Goal: Browse casually: Explore the website without a specific task or goal

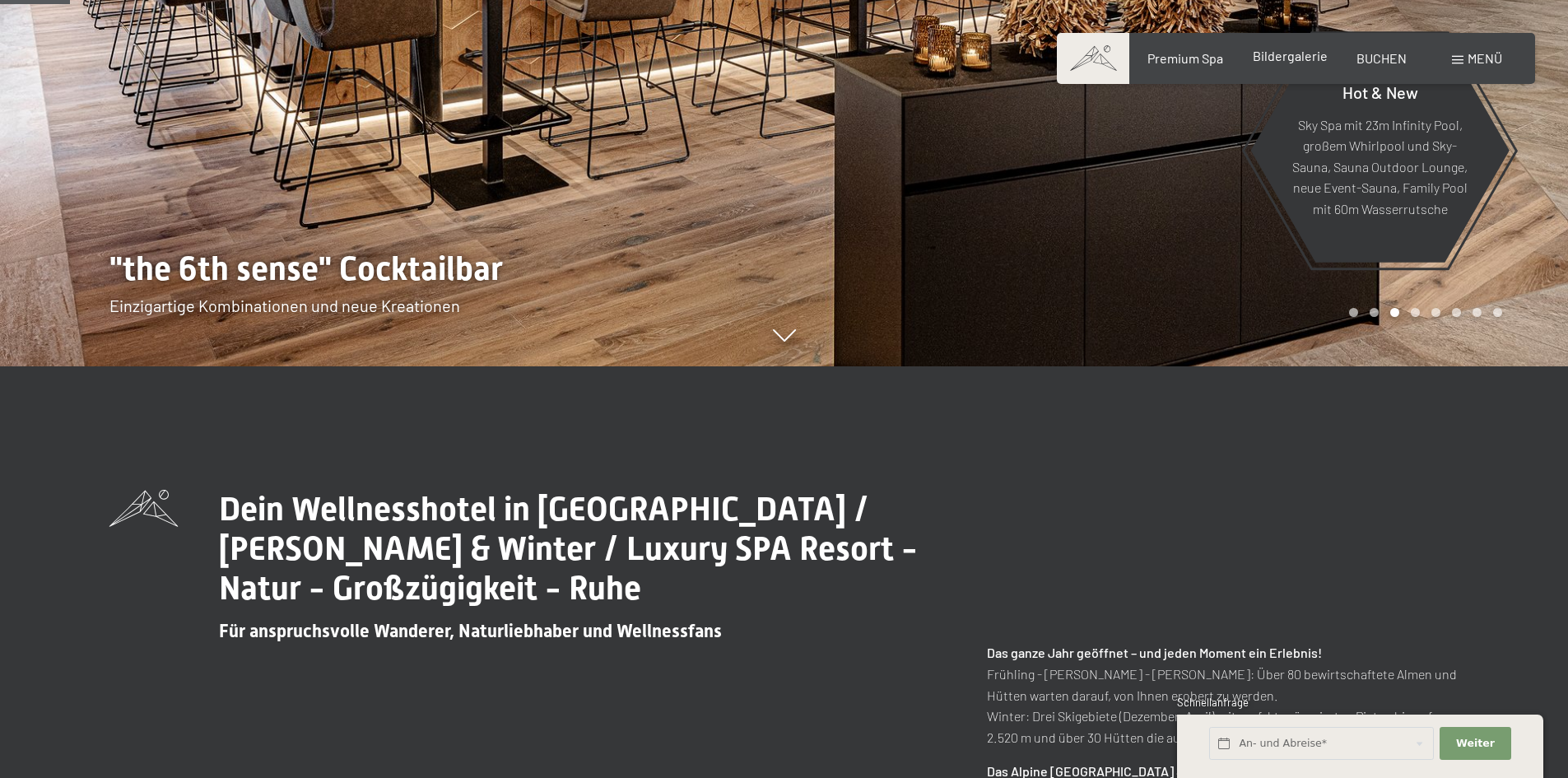
click at [1264, 59] on span "Bildergalerie" at bounding box center [1290, 55] width 75 height 16
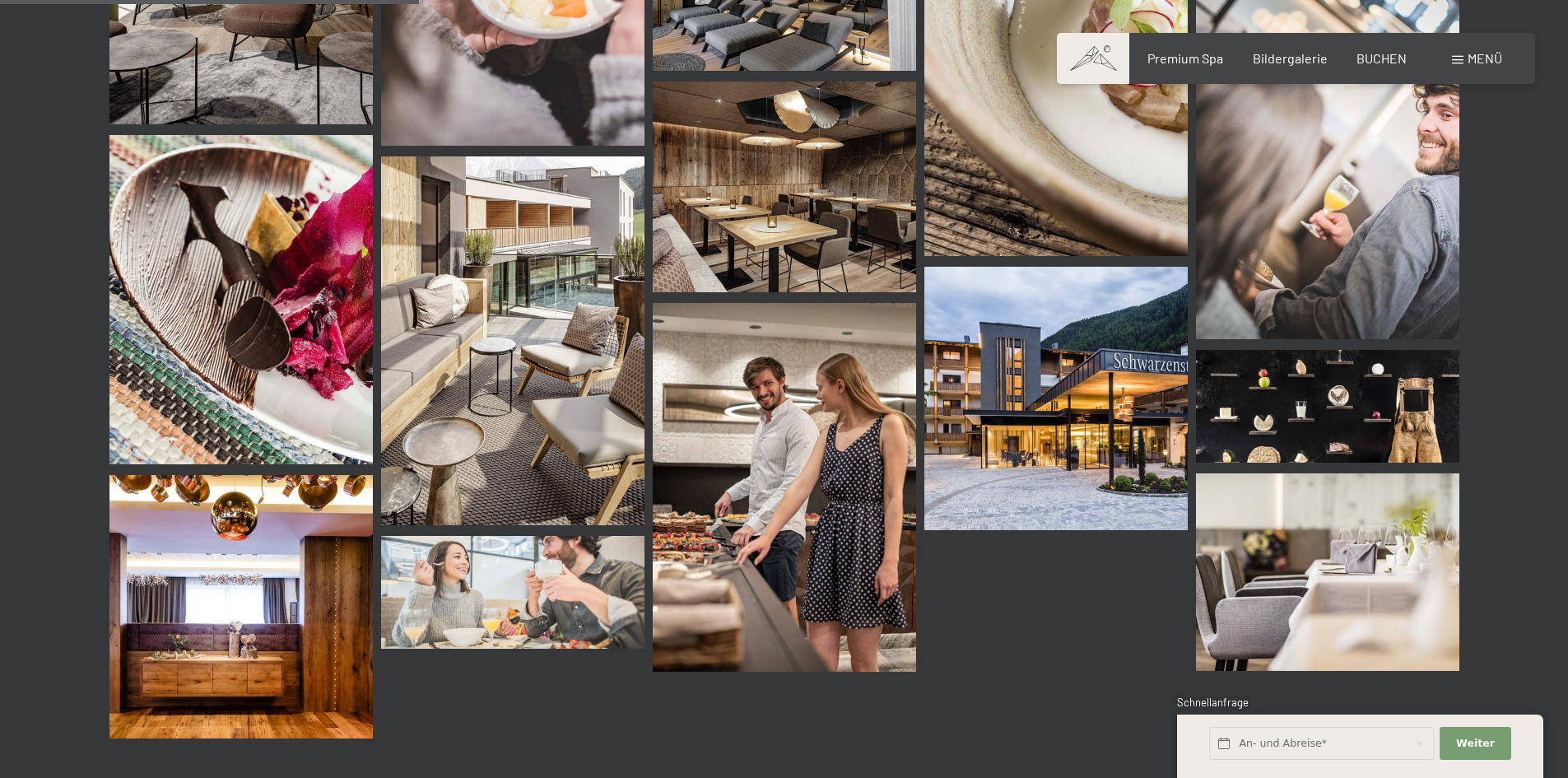
scroll to position [1074, 0]
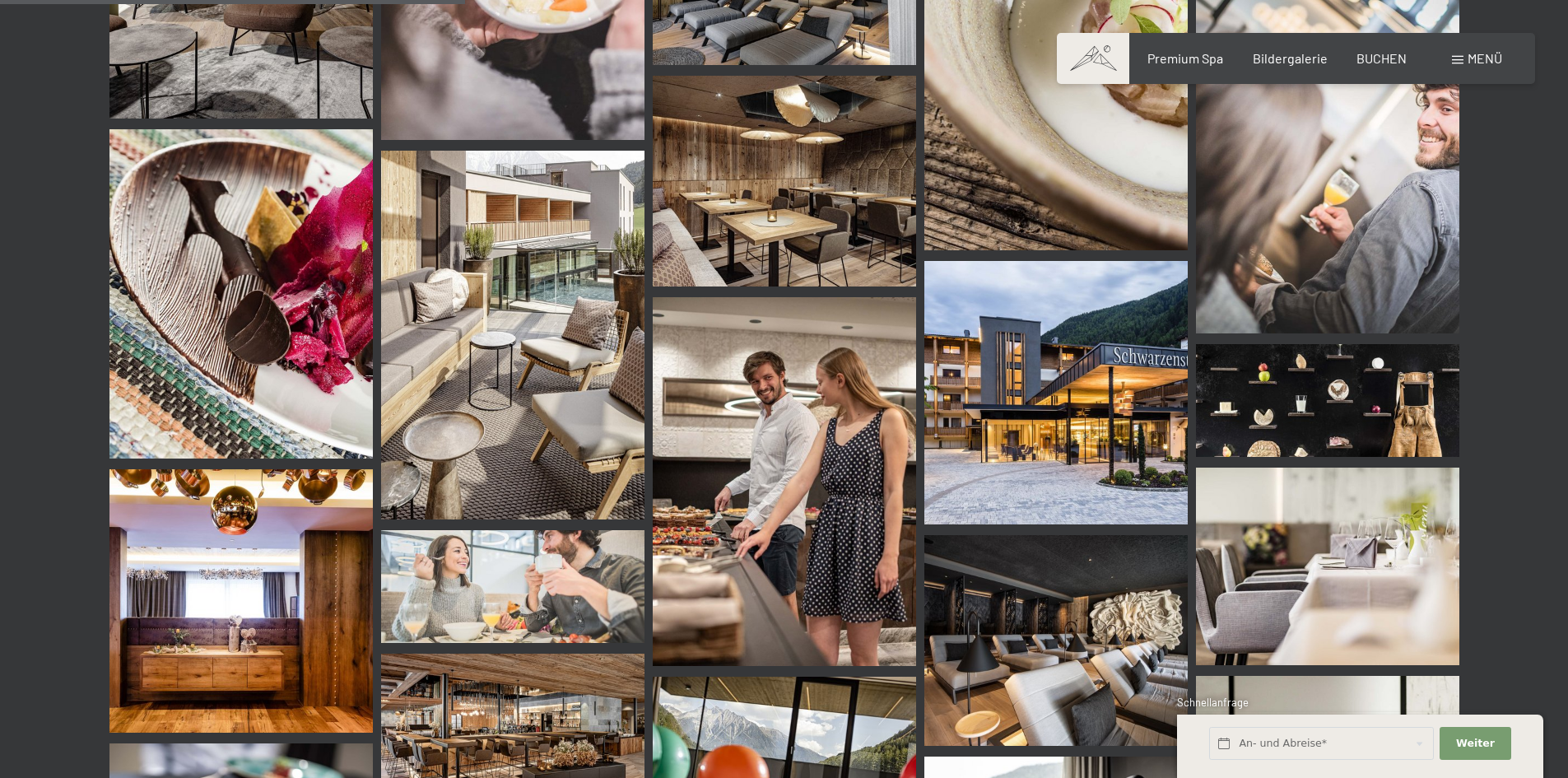
click at [1051, 404] on img at bounding box center [1056, 393] width 263 height 264
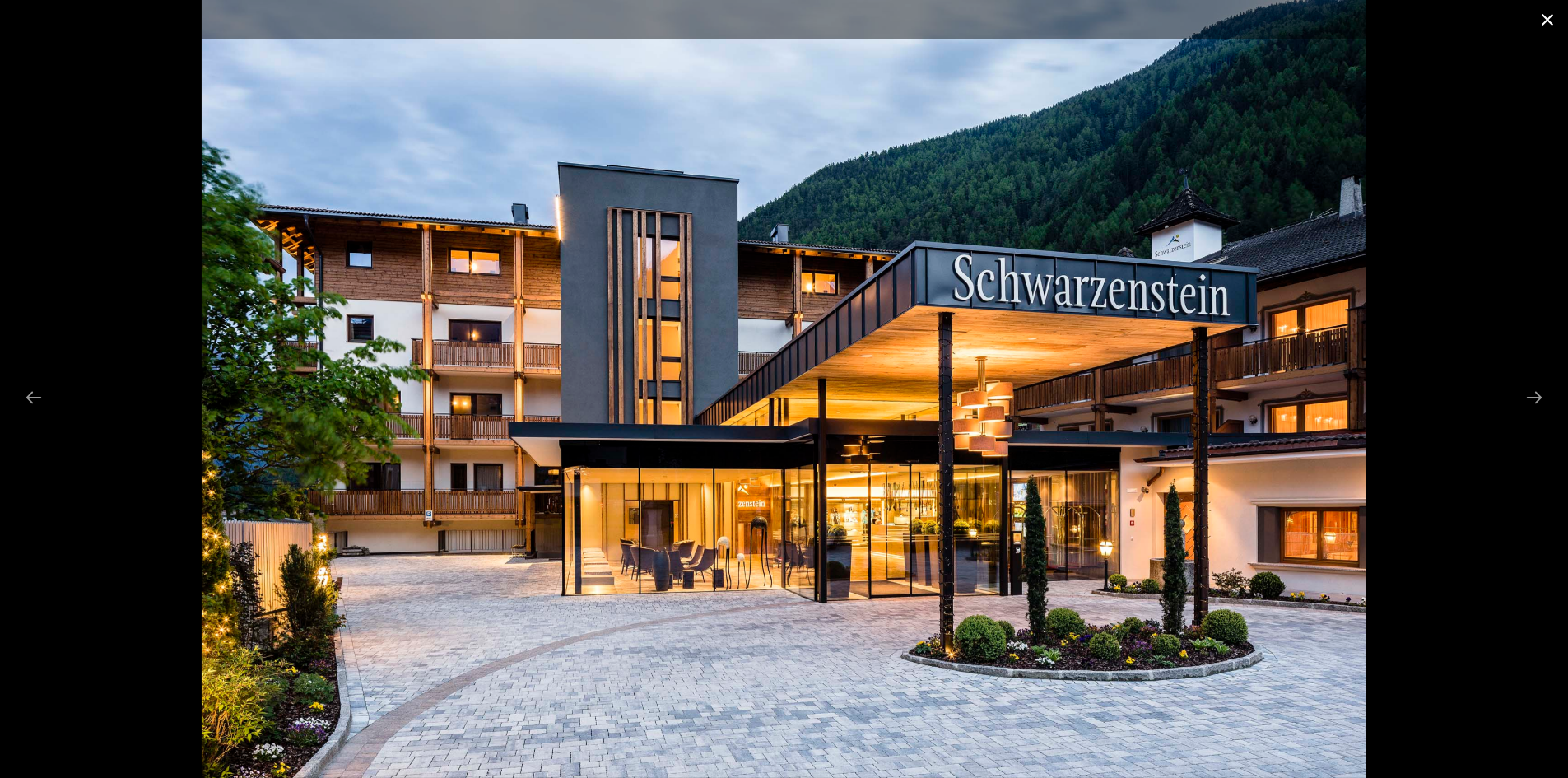
click at [1544, 17] on button "Close gallery" at bounding box center [1547, 19] width 41 height 38
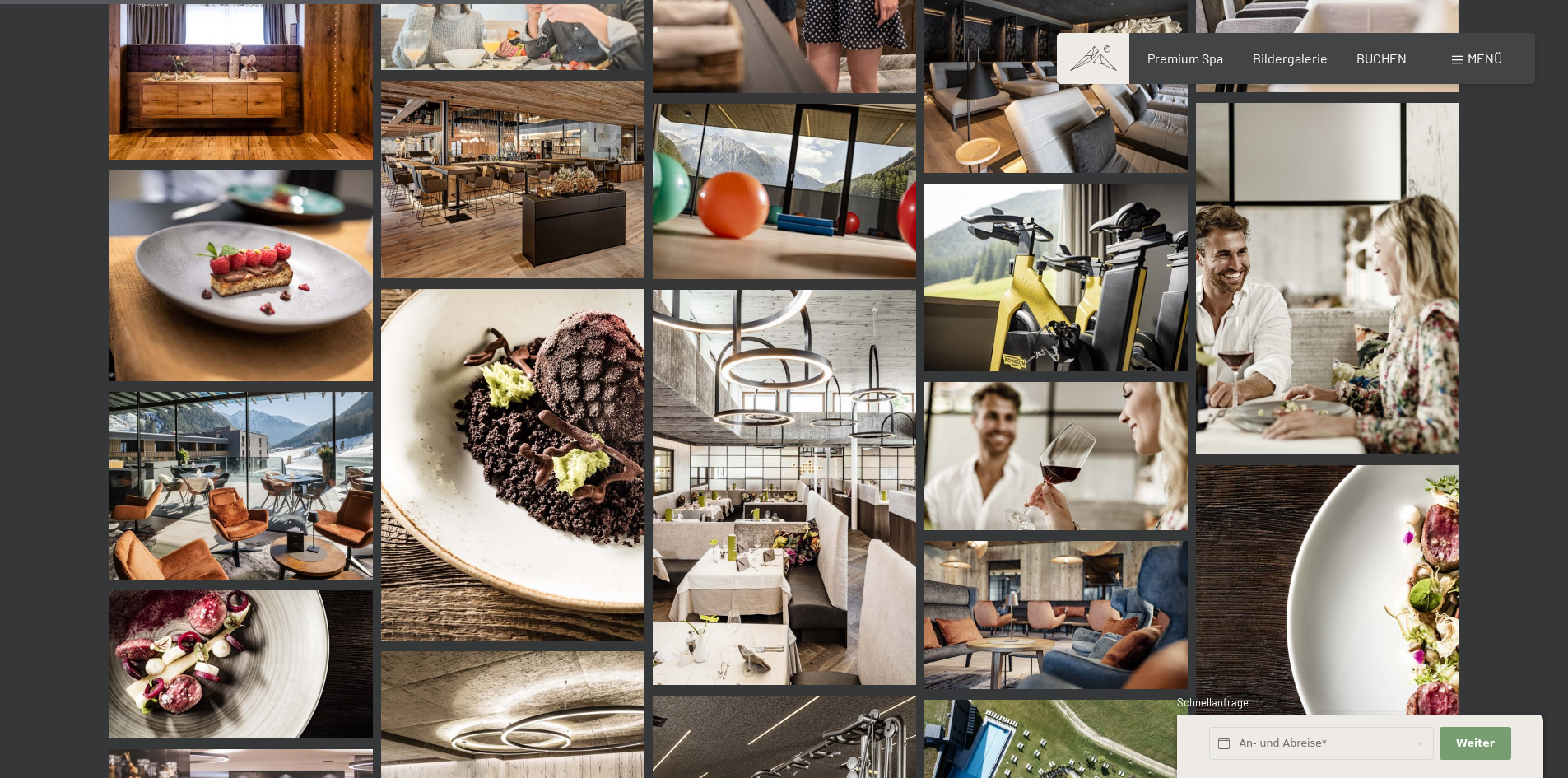
scroll to position [1650, 0]
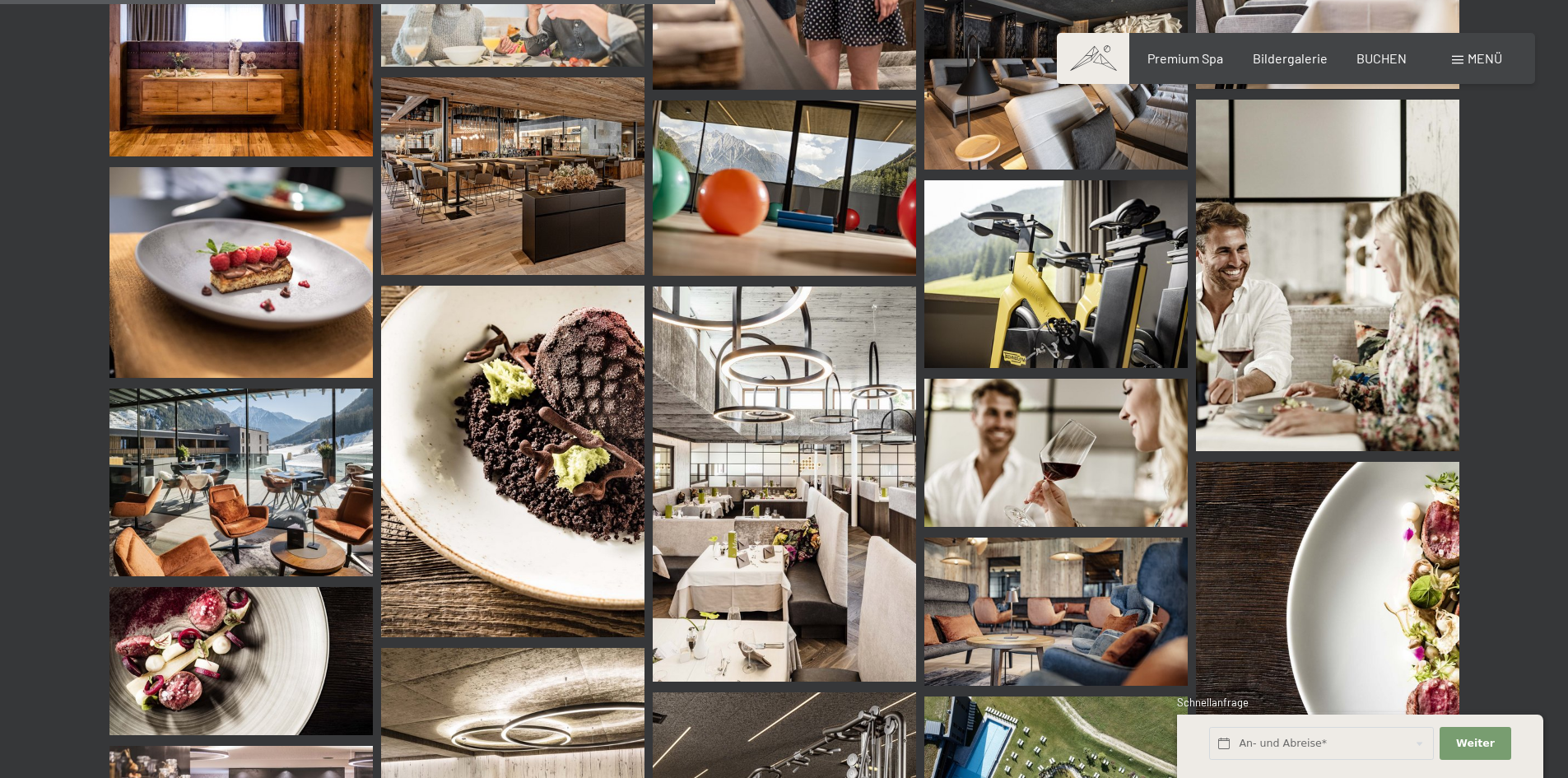
click at [268, 470] on img at bounding box center [242, 483] width 263 height 189
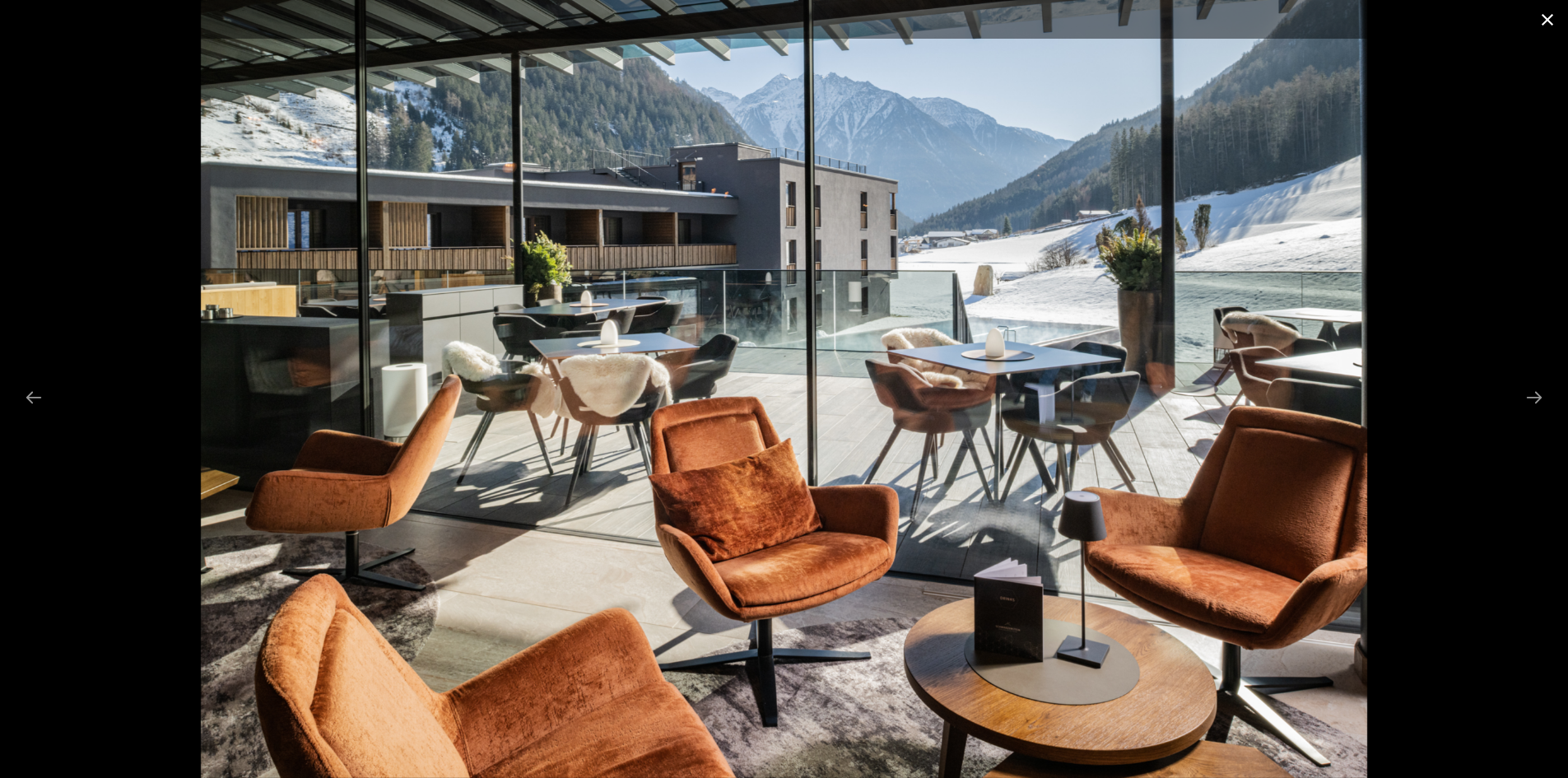
click at [1545, 21] on button "Close gallery" at bounding box center [1547, 19] width 41 height 38
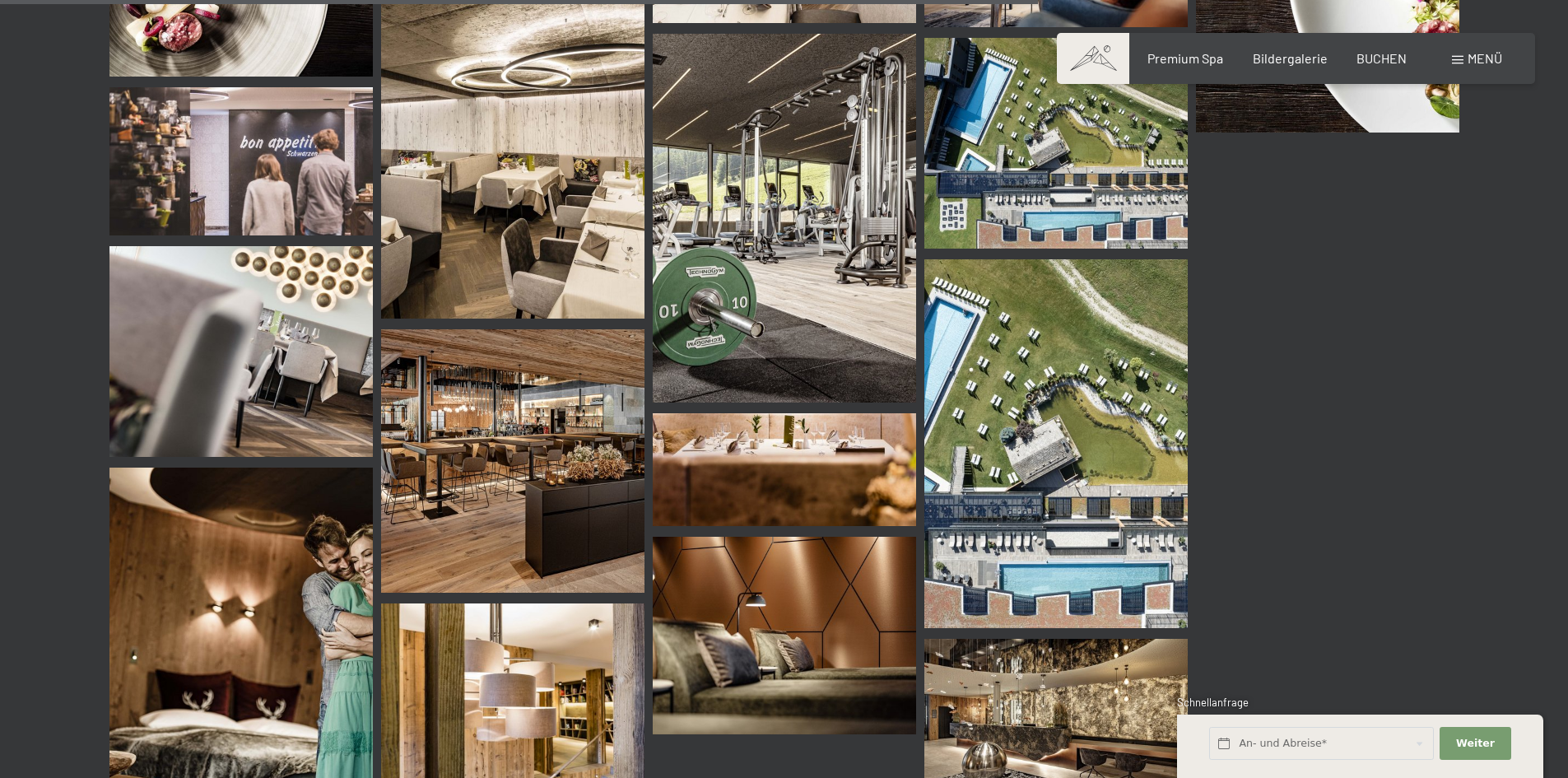
scroll to position [2638, 0]
